Goal: Task Accomplishment & Management: Manage account settings

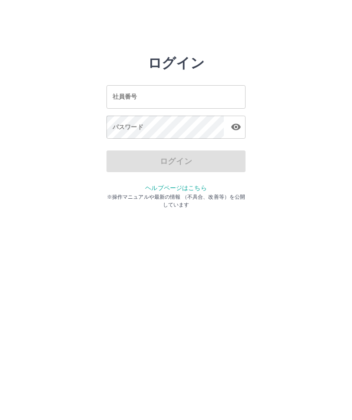
click at [168, 97] on input "社員番号" at bounding box center [176, 96] width 139 height 23
type input "*******"
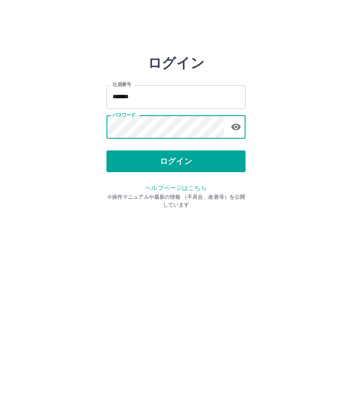
click at [180, 160] on button "ログイン" at bounding box center [176, 162] width 139 height 22
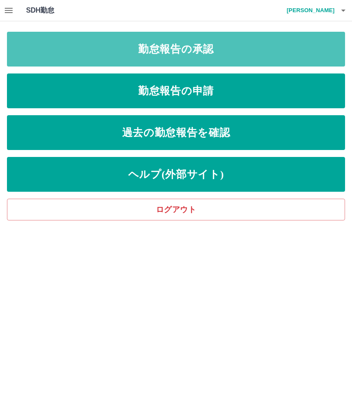
click at [219, 54] on link "勤怠報告の承認" at bounding box center [176, 49] width 339 height 35
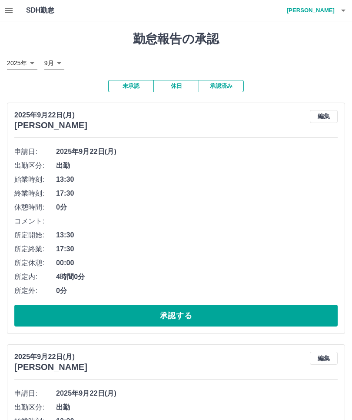
click at [4, 13] on icon "button" at bounding box center [8, 10] width 10 height 10
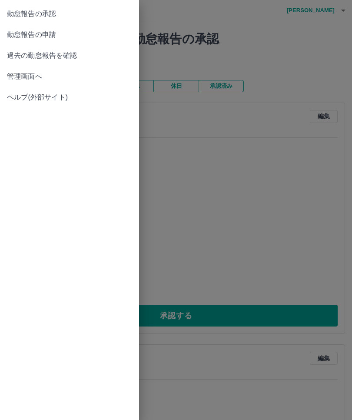
click at [36, 77] on span "管理画面へ" at bounding box center [69, 76] width 125 height 10
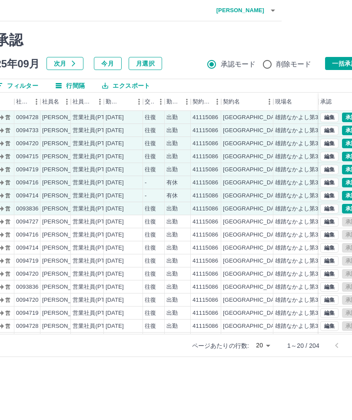
scroll to position [0, 93]
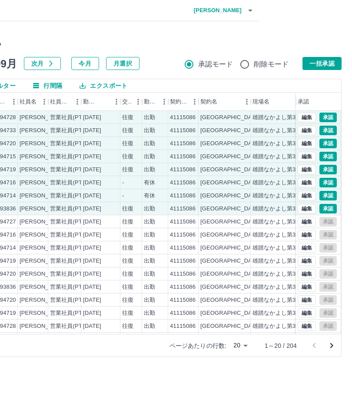
click at [325, 63] on button "一括承認" at bounding box center [322, 63] width 39 height 13
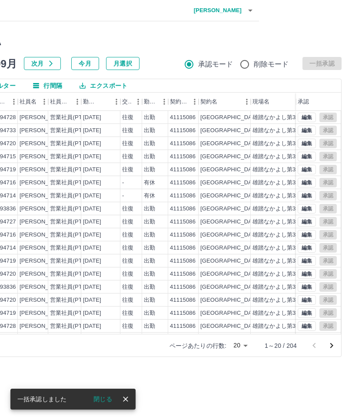
click at [334, 347] on icon "次のページへ" at bounding box center [332, 346] width 10 height 10
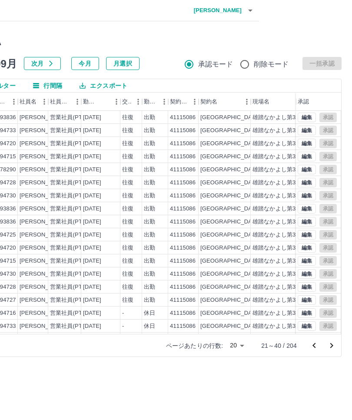
click at [334, 342] on icon "次のページへ" at bounding box center [332, 346] width 10 height 10
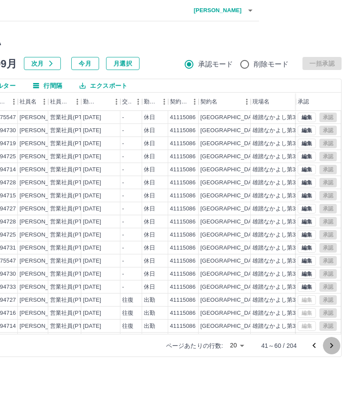
click at [333, 345] on icon "次のページへ" at bounding box center [332, 345] width 3 height 5
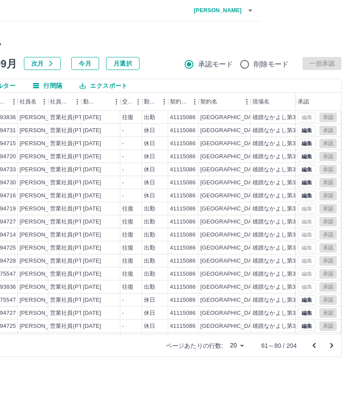
click at [237, 16] on h4 "山田　裕紀" at bounding box center [216, 10] width 52 height 21
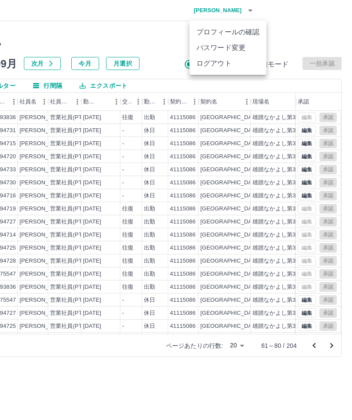
click at [230, 68] on li "ログアウト" at bounding box center [228, 64] width 77 height 16
